Goal: Check status: Check status

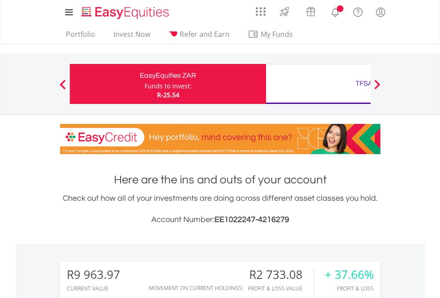
scroll to position [85, 140]
click at [145, 84] on div "Funds to invest:" at bounding box center [168, 86] width 47 height 9
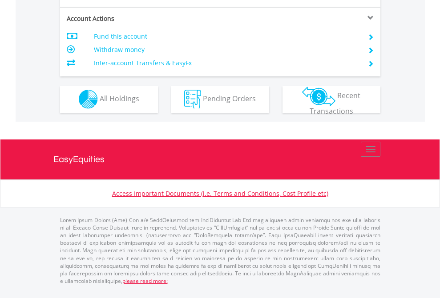
scroll to position [758, 0]
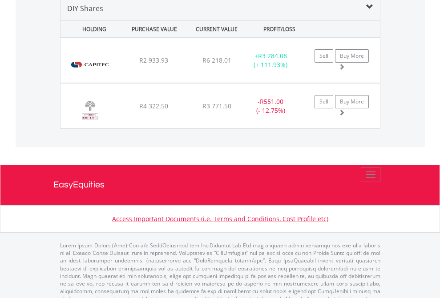
scroll to position [860, 0]
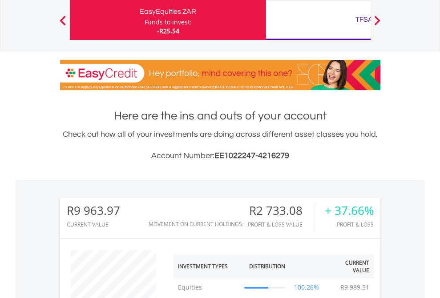
scroll to position [85, 140]
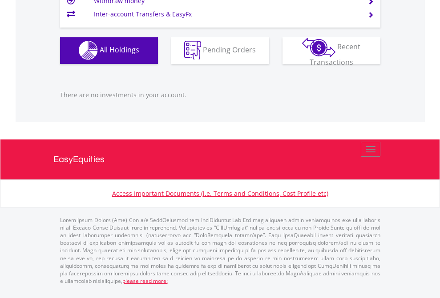
scroll to position [881, 0]
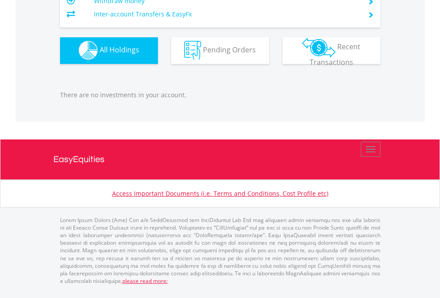
scroll to position [85, 140]
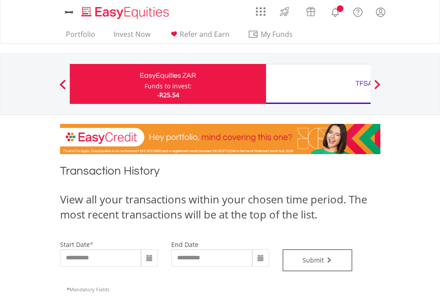
type input "**********"
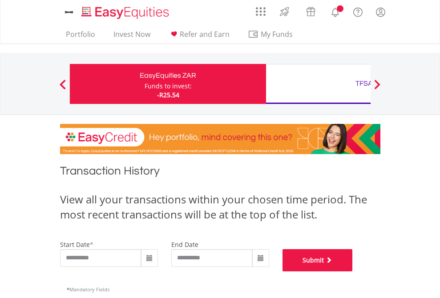
click at [353, 272] on button "Submit" at bounding box center [317, 261] width 70 height 22
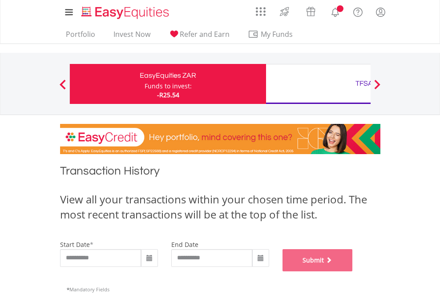
scroll to position [361, 0]
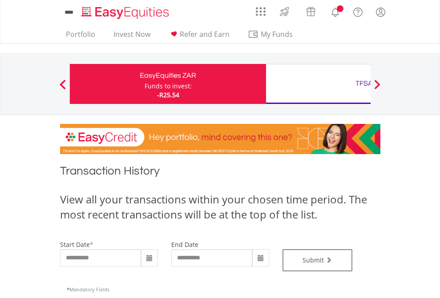
click at [318, 84] on div "TFSA" at bounding box center [363, 83] width 185 height 12
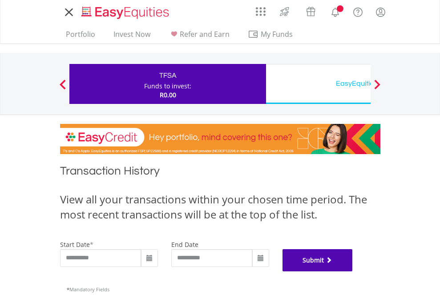
click at [353, 272] on button "Submit" at bounding box center [317, 261] width 70 height 22
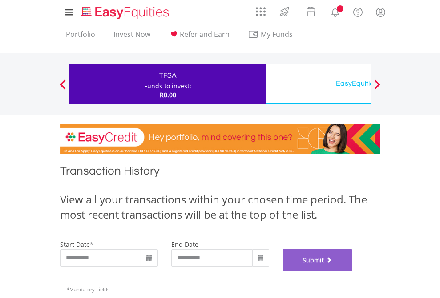
scroll to position [361, 0]
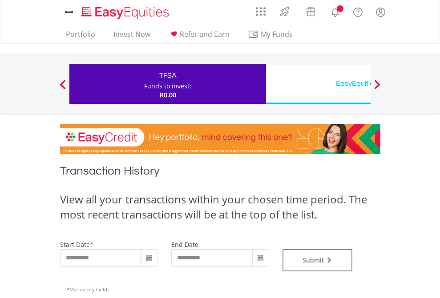
click at [318, 84] on div "EasyEquities USD" at bounding box center [363, 83] width 185 height 12
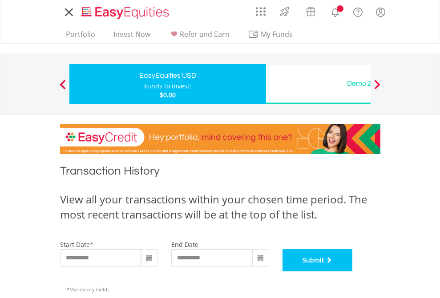
click at [353, 272] on button "Submit" at bounding box center [317, 261] width 70 height 22
